Goal: Task Accomplishment & Management: Manage account settings

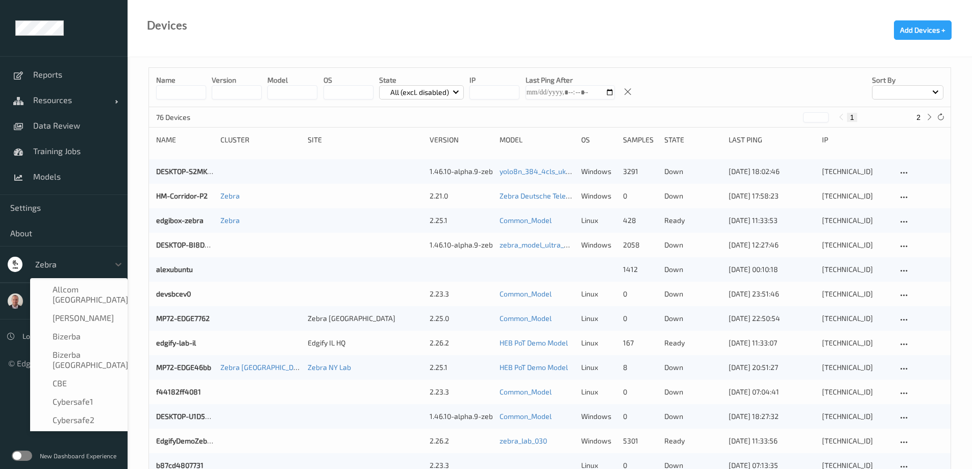
scroll to position [641, 0]
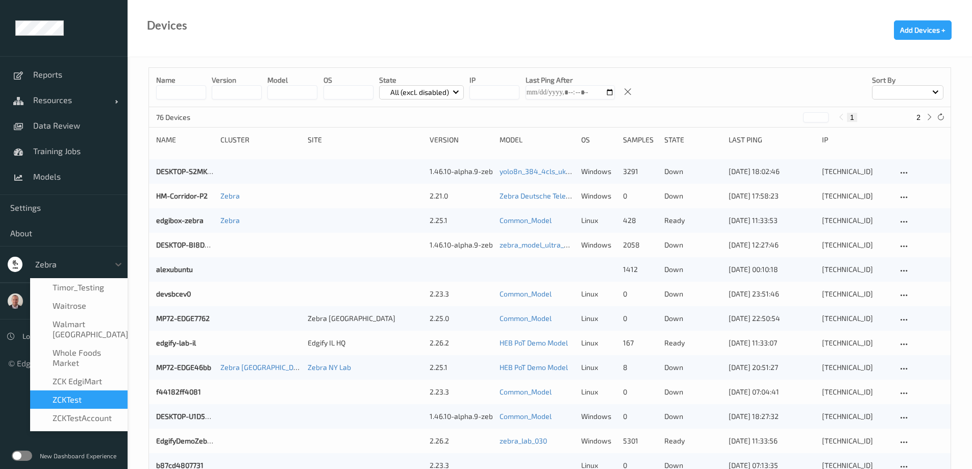
click at [19, 456] on label at bounding box center [22, 456] width 20 height 10
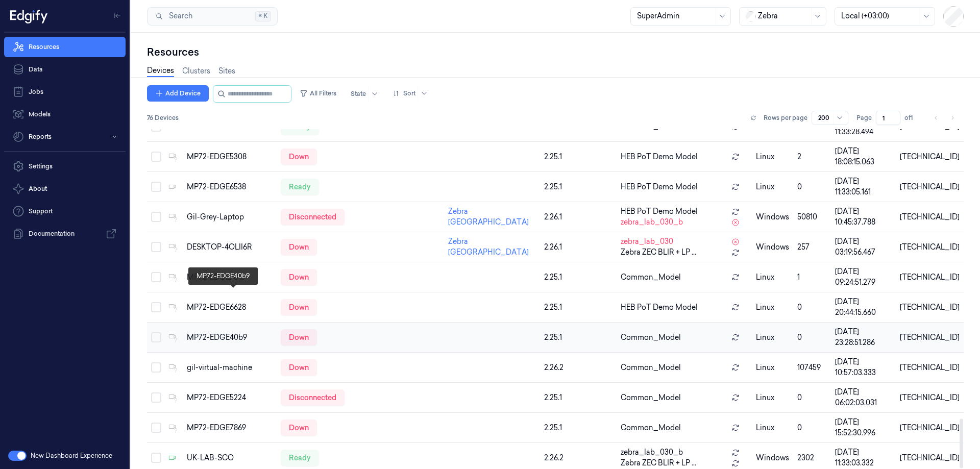
scroll to position [1976, 0]
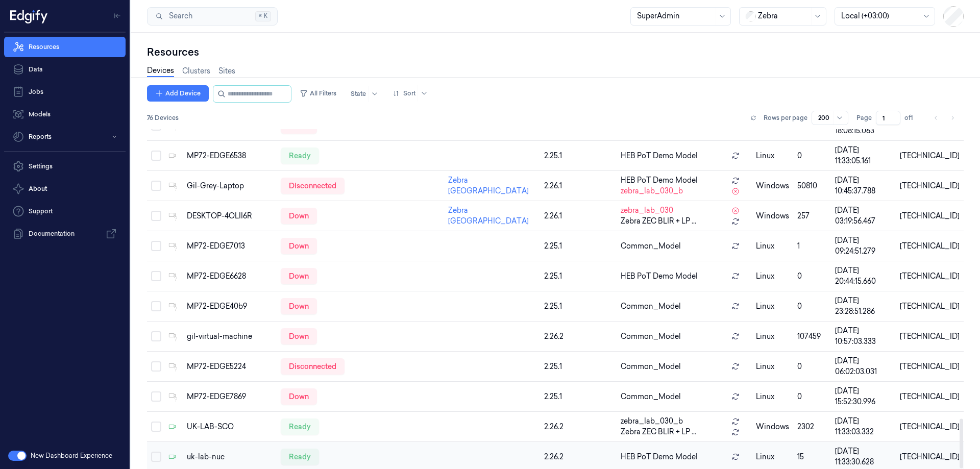
click at [196, 452] on div "uk-lab-nuc" at bounding box center [230, 457] width 86 height 11
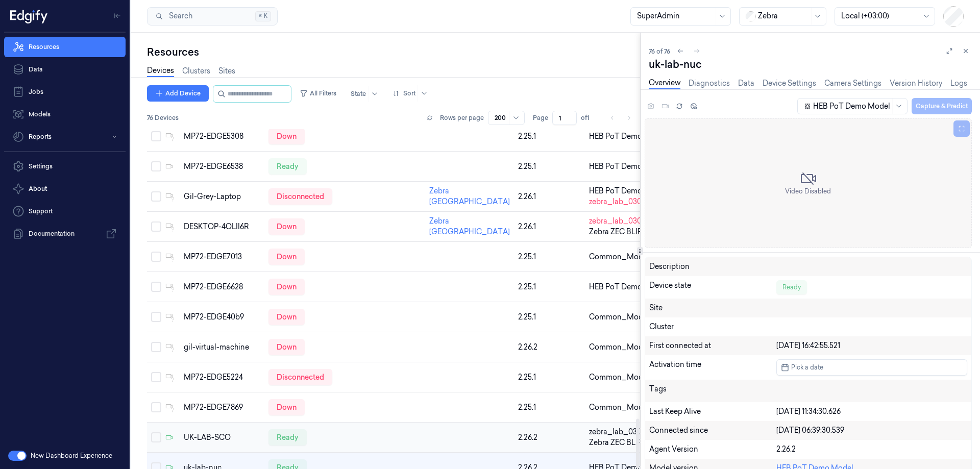
scroll to position [2019, 0]
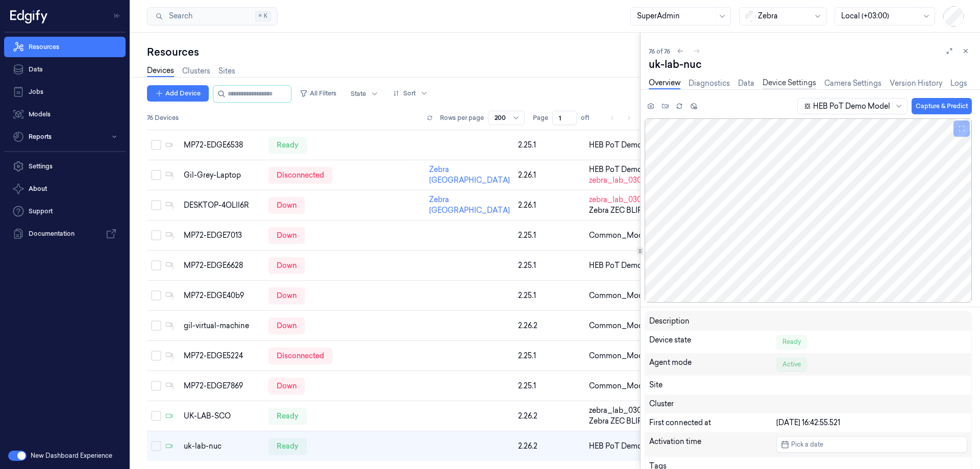
click at [793, 84] on link "Device Settings" at bounding box center [789, 84] width 54 height 12
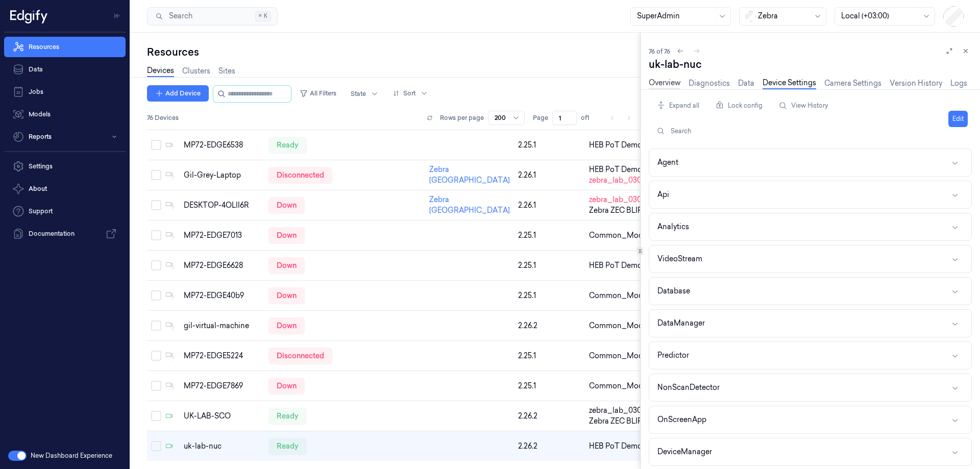
click at [673, 84] on link "Overview" at bounding box center [665, 84] width 32 height 12
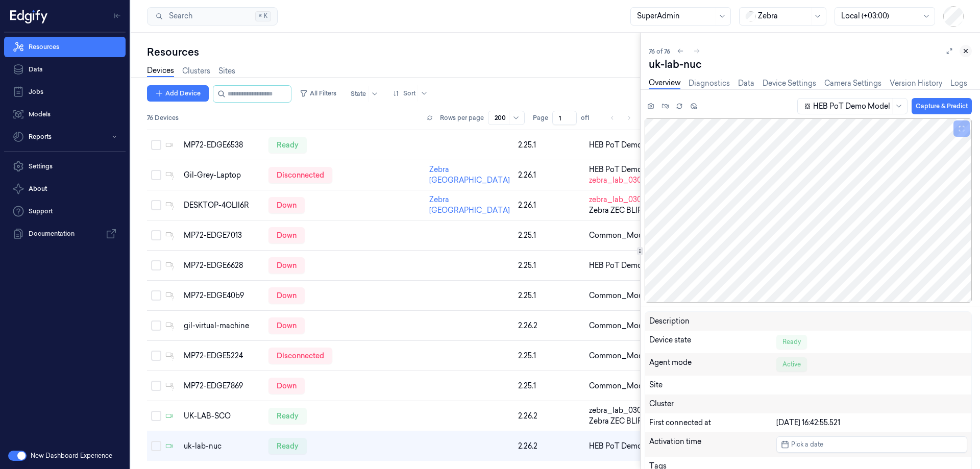
click at [969, 51] on icon at bounding box center [965, 50] width 7 height 7
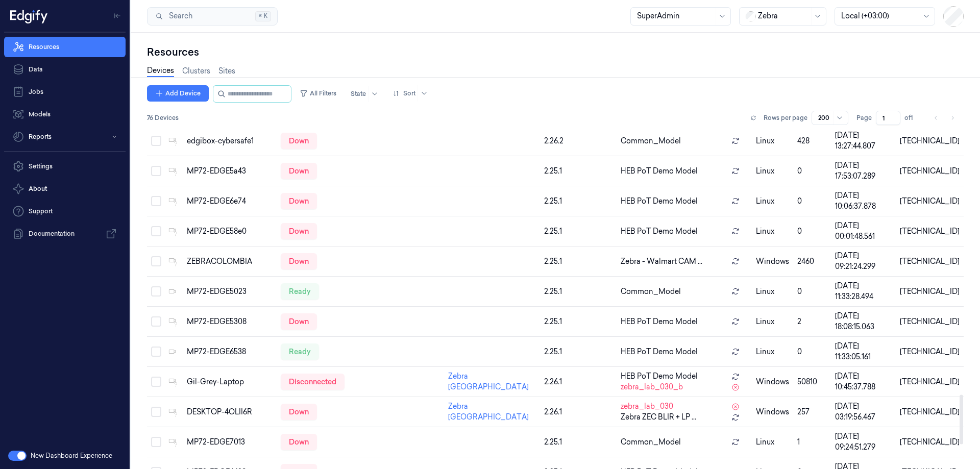
scroll to position [1772, 0]
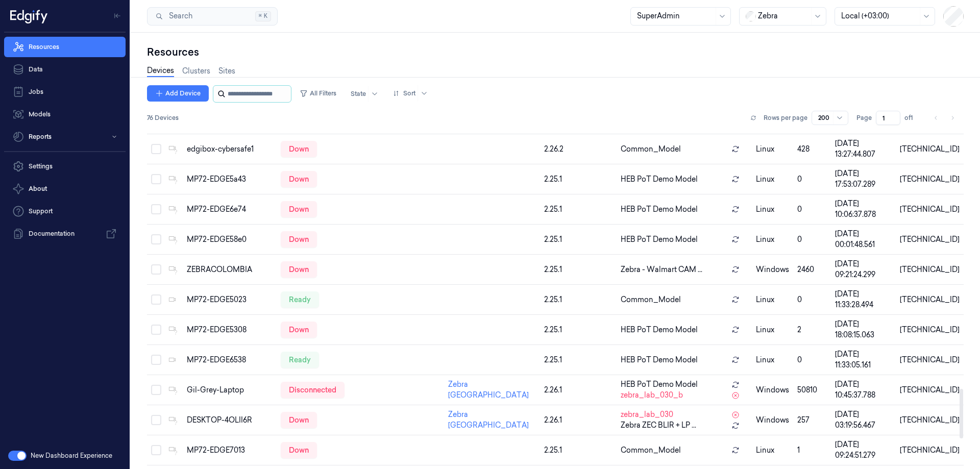
click at [242, 96] on input "string" at bounding box center [258, 94] width 61 height 16
type input "***"
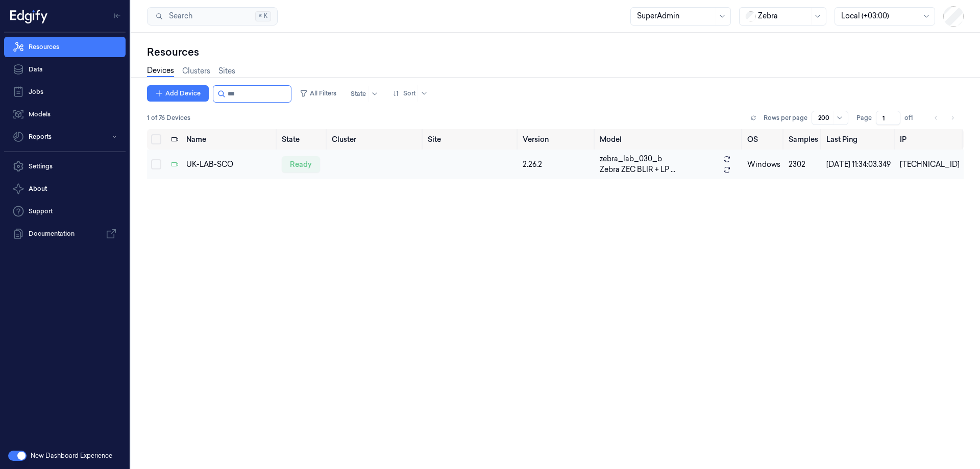
click at [224, 155] on td "UK-LAB-SCO" at bounding box center [229, 165] width 95 height 30
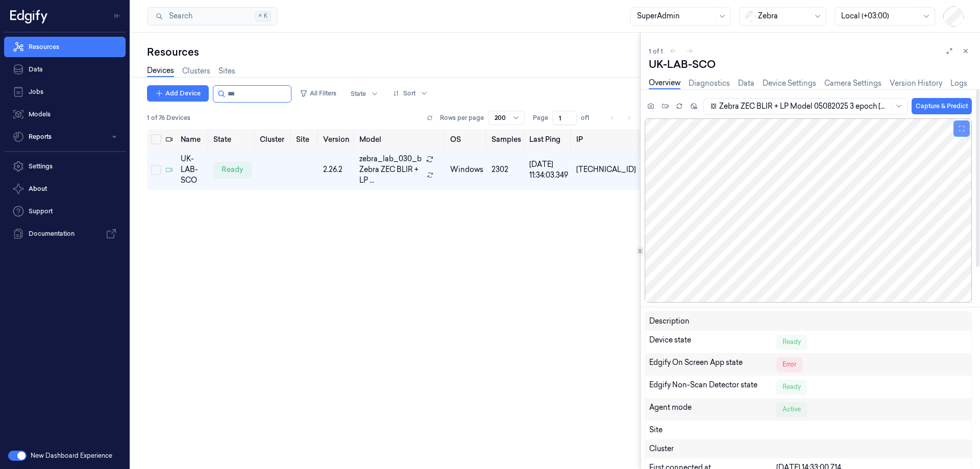
click at [960, 132] on icon at bounding box center [961, 128] width 7 height 7
click at [956, 129] on button at bounding box center [961, 128] width 16 height 16
click at [953, 130] on div at bounding box center [807, 210] width 327 height 184
click at [961, 130] on icon at bounding box center [961, 128] width 7 height 7
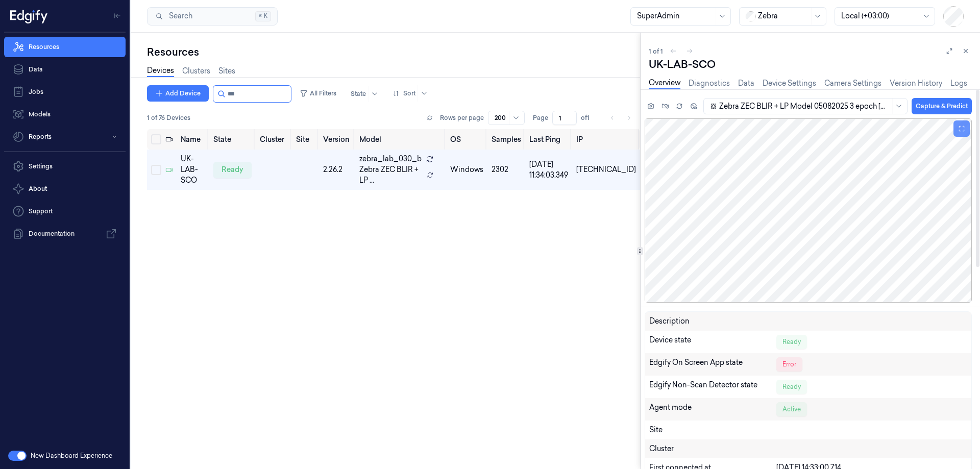
click at [961, 130] on icon at bounding box center [961, 128] width 7 height 7
click at [788, 82] on link "Device Settings" at bounding box center [789, 84] width 54 height 12
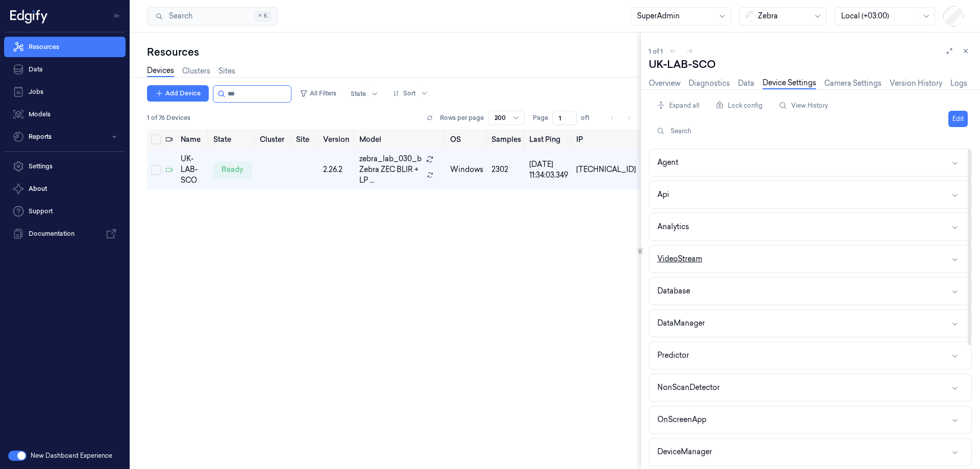
click at [713, 258] on button "VideoStream" at bounding box center [810, 258] width 322 height 27
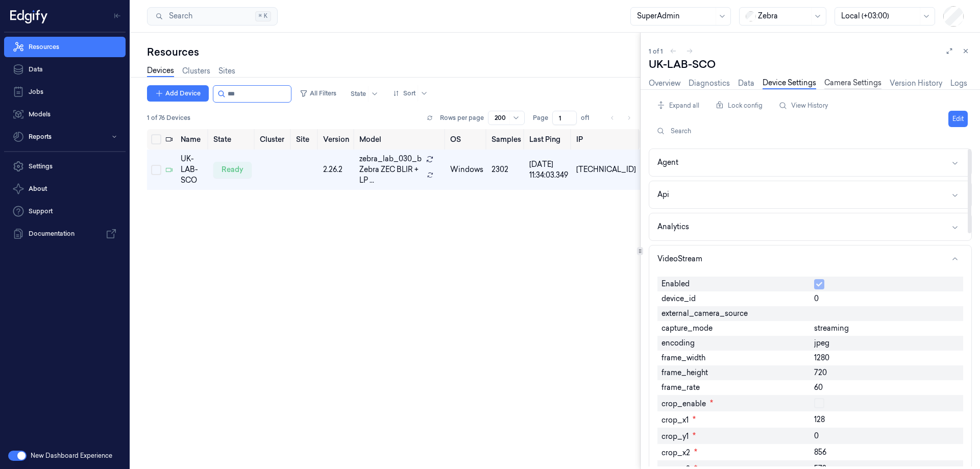
click at [854, 86] on link "Camera Settings" at bounding box center [852, 84] width 57 height 12
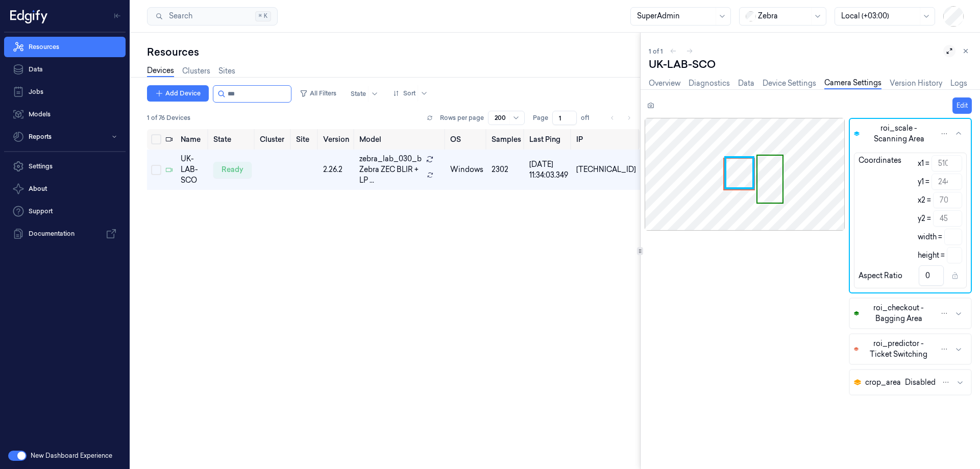
click at [947, 52] on icon at bounding box center [949, 50] width 7 height 7
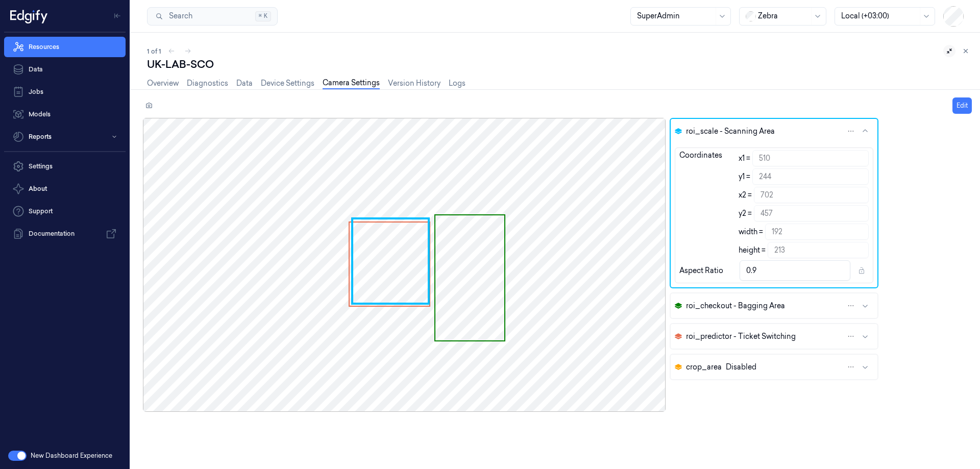
drag, startPoint x: 92, startPoint y: 42, endPoint x: 84, endPoint y: 2, distance: 41.0
click at [93, 42] on link "Resources" at bounding box center [64, 47] width 121 height 20
